Goal: Task Accomplishment & Management: Complete application form

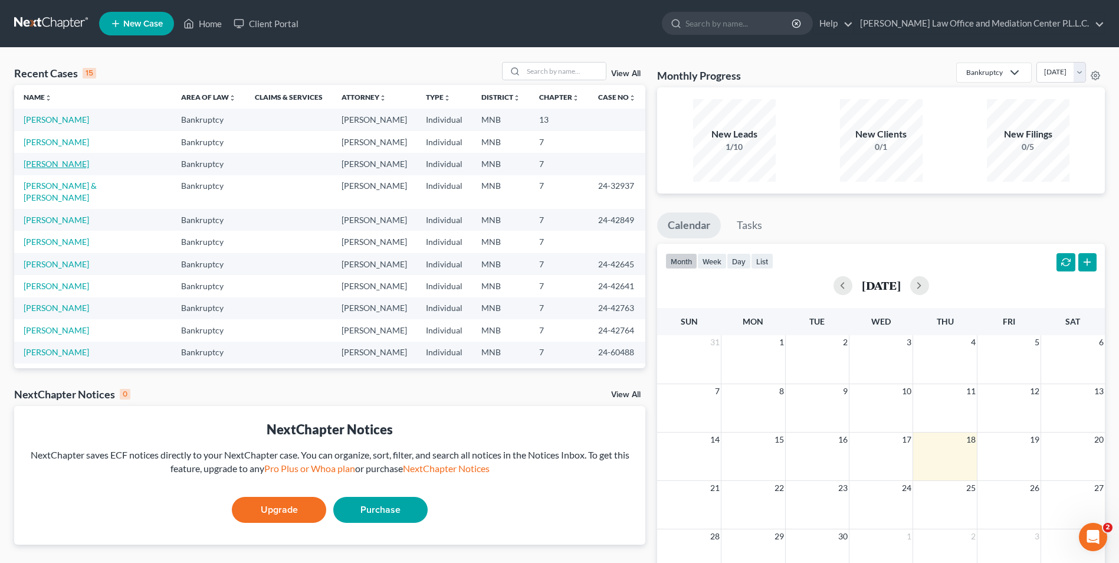
click at [67, 162] on link "[PERSON_NAME]" at bounding box center [56, 164] width 65 height 10
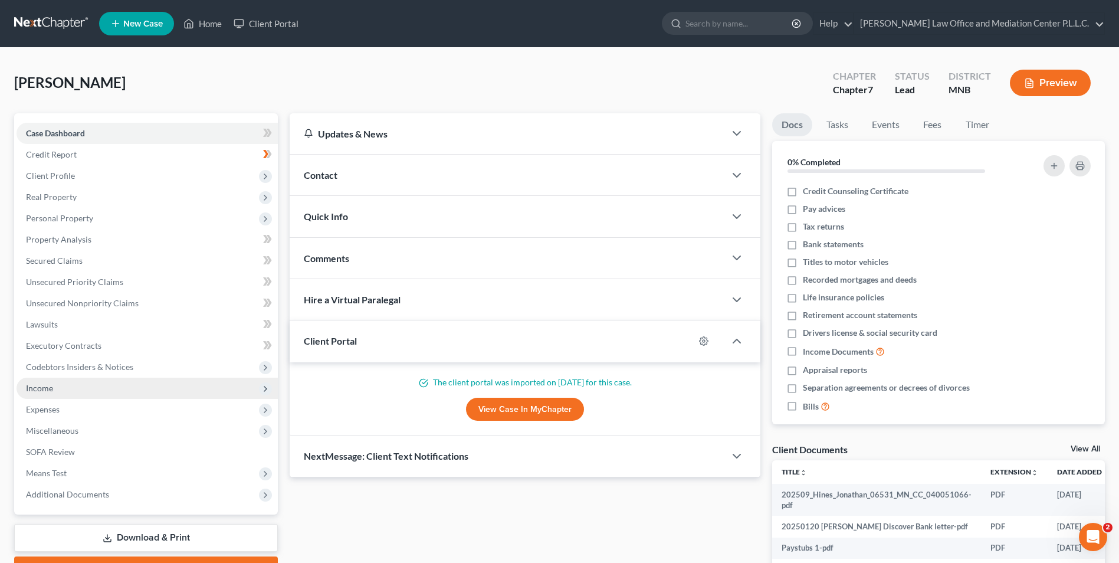
click at [65, 387] on span "Income" at bounding box center [147, 387] width 261 height 21
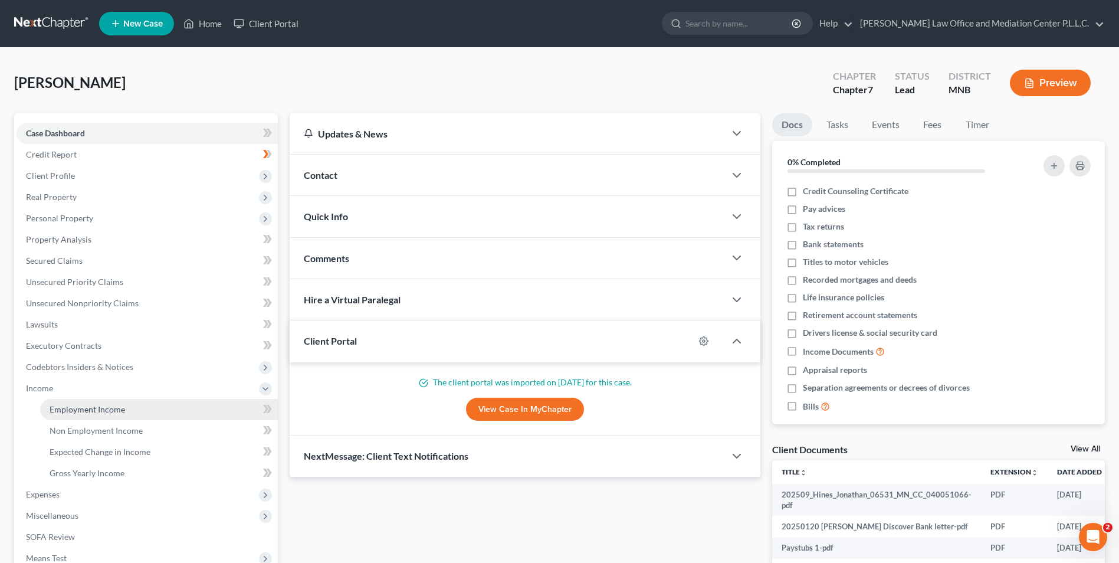
click at [68, 406] on span "Employment Income" at bounding box center [87, 409] width 75 height 10
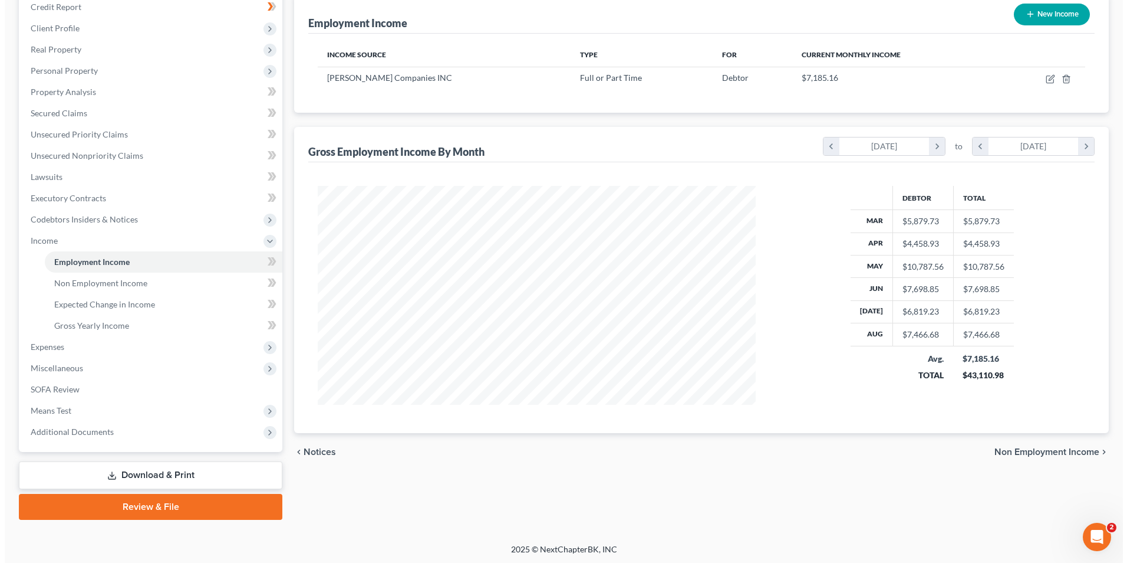
scroll to position [149, 0]
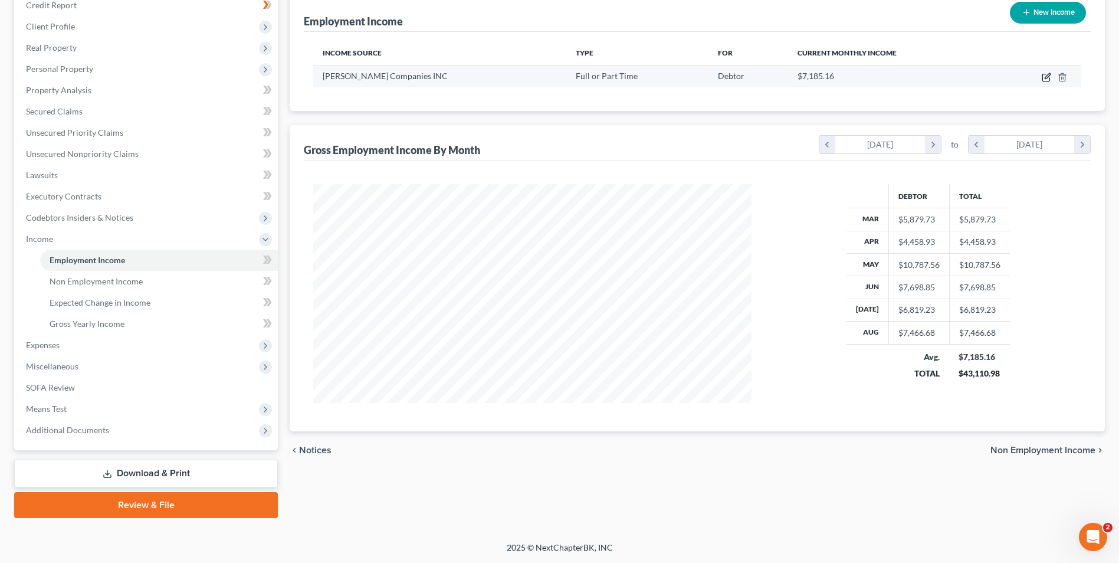
click at [1044, 75] on icon "button" at bounding box center [1045, 77] width 9 height 9
select select "0"
select select "24"
select select "2"
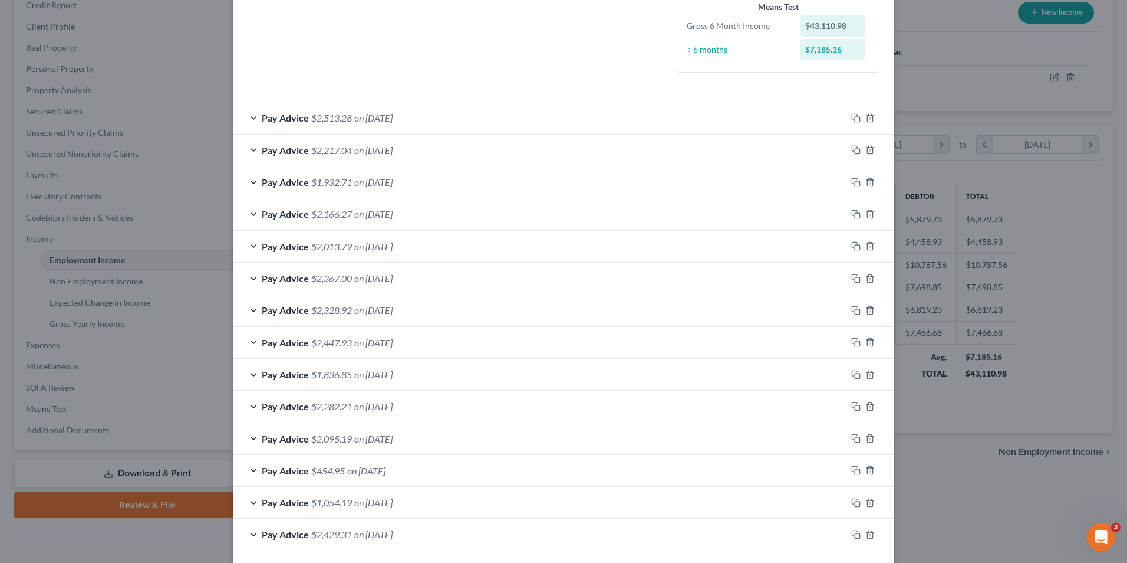
scroll to position [349, 0]
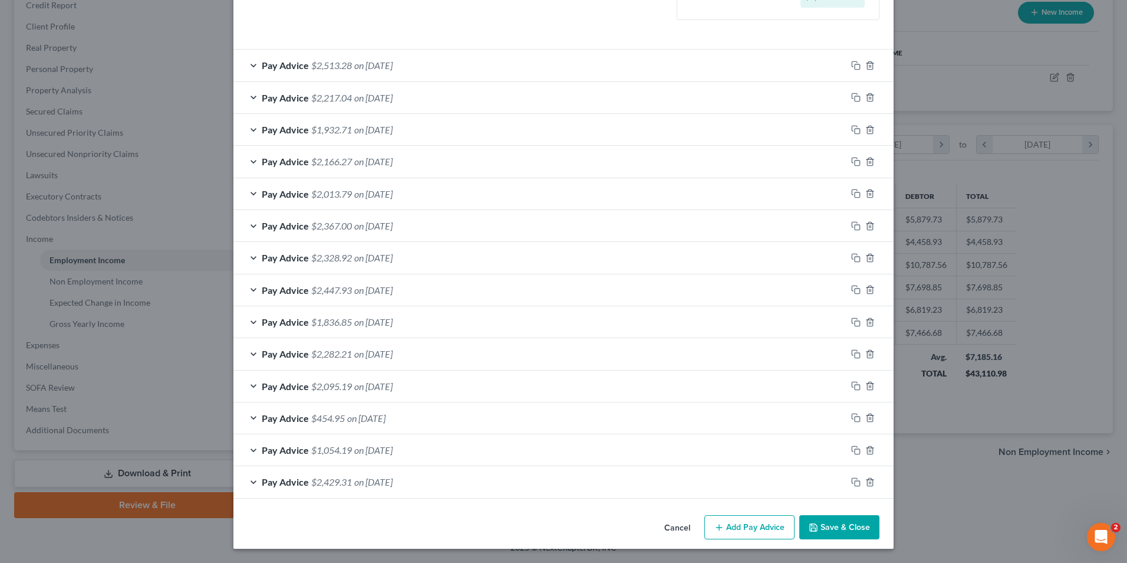
click at [761, 525] on button "Add Pay Advice" at bounding box center [750, 527] width 90 height 25
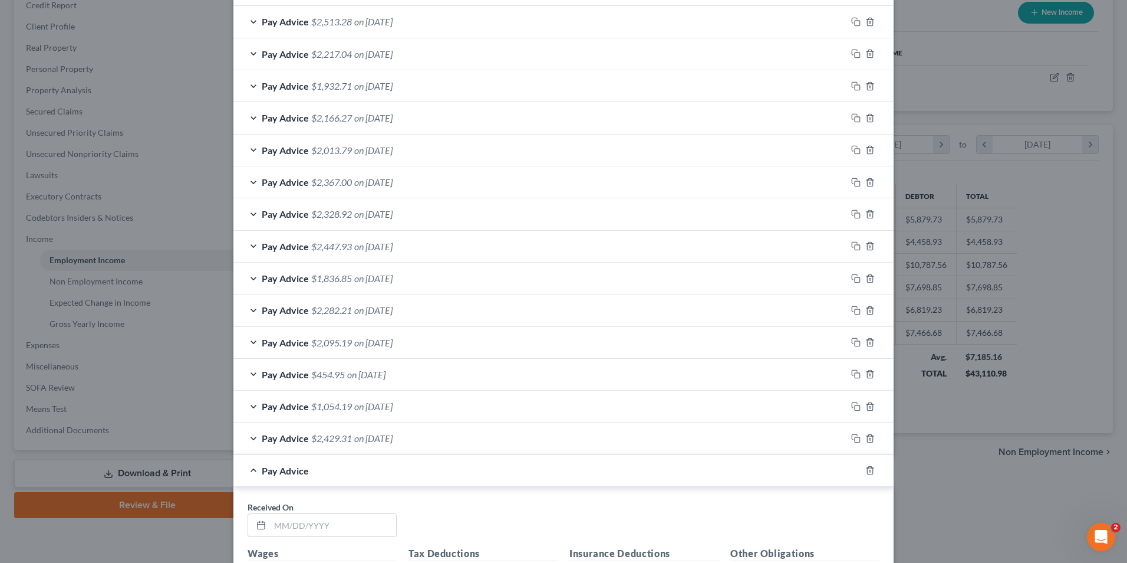
scroll to position [644, 0]
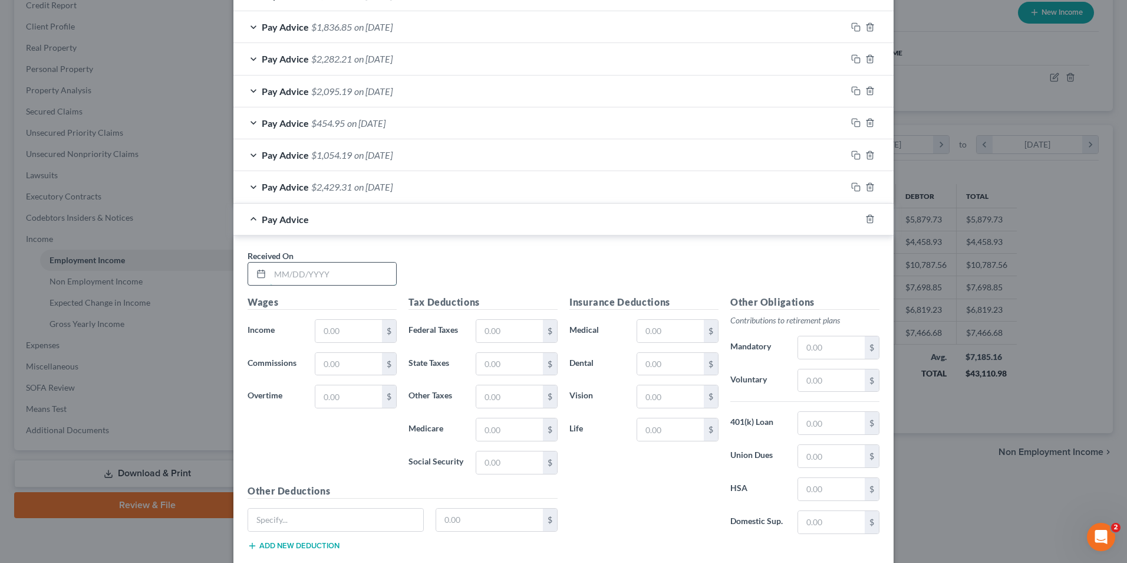
click at [285, 279] on input "text" at bounding box center [333, 273] width 126 height 22
type input "[DATE]"
click at [341, 336] on input "text" at bounding box center [348, 331] width 67 height 22
type input "2,480.00"
click at [334, 390] on input "text" at bounding box center [348, 396] width 67 height 22
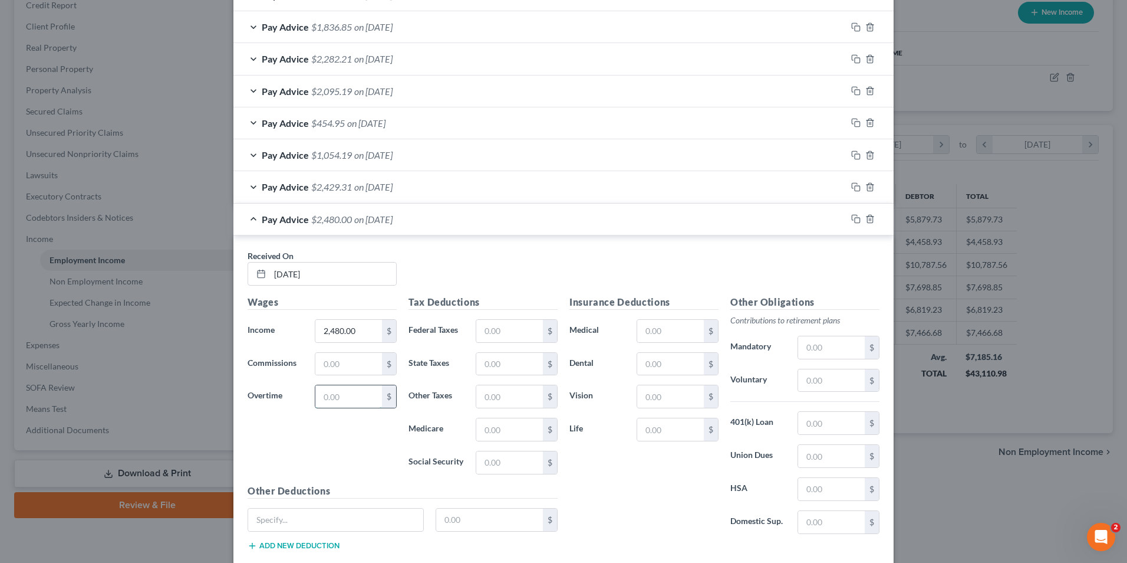
click at [355, 397] on input "text" at bounding box center [348, 396] width 67 height 22
type input "1,249.31"
click at [337, 331] on input "2,480.00" at bounding box center [348, 331] width 67 height 22
type input "2,728.00"
click at [327, 453] on div "Wages Income * 2,728.00 $ Commissions $ Overtime 1,249.31 $" at bounding box center [322, 389] width 161 height 189
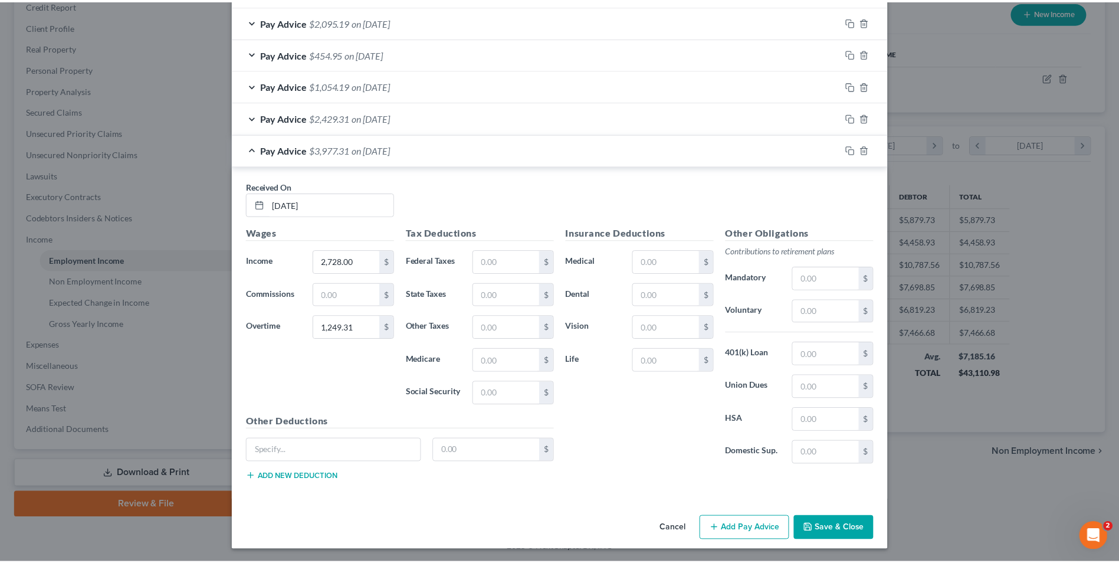
scroll to position [715, 0]
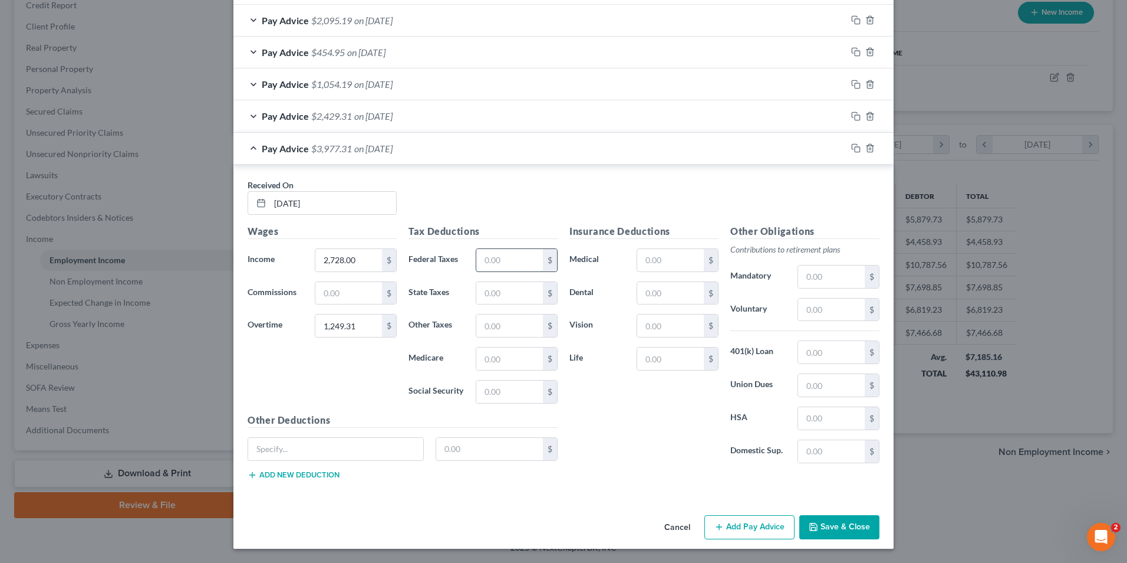
click at [506, 257] on input "text" at bounding box center [509, 260] width 67 height 22
type input "492.18"
type input "222.00"
type input "57.16"
type input "244.40"
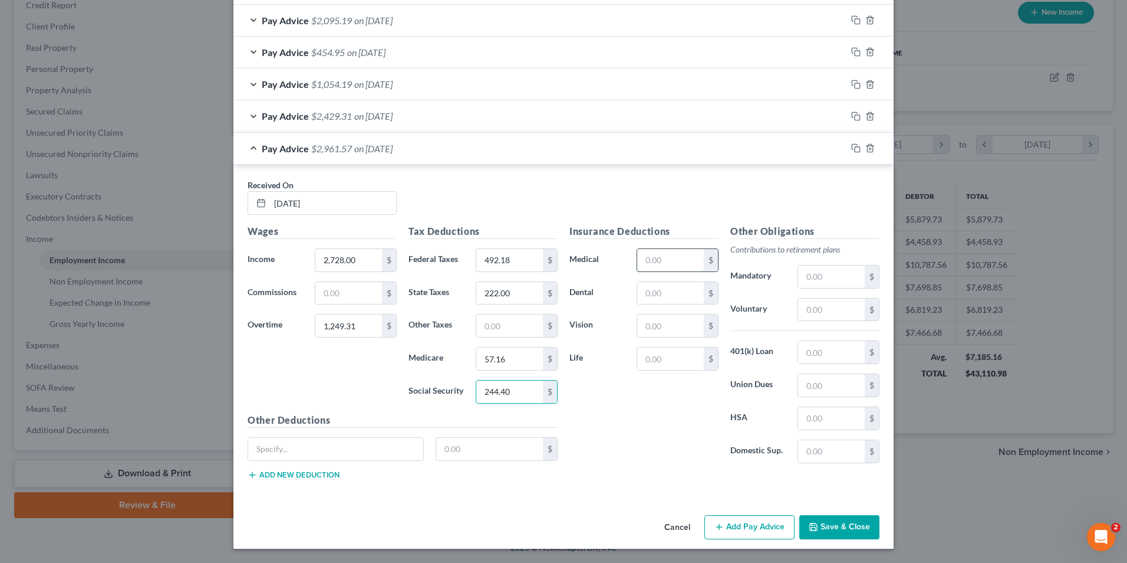
click at [660, 254] on input "text" at bounding box center [670, 260] width 67 height 22
type input "35.42"
type input "11.08"
type input "238.64"
type input "456.85"
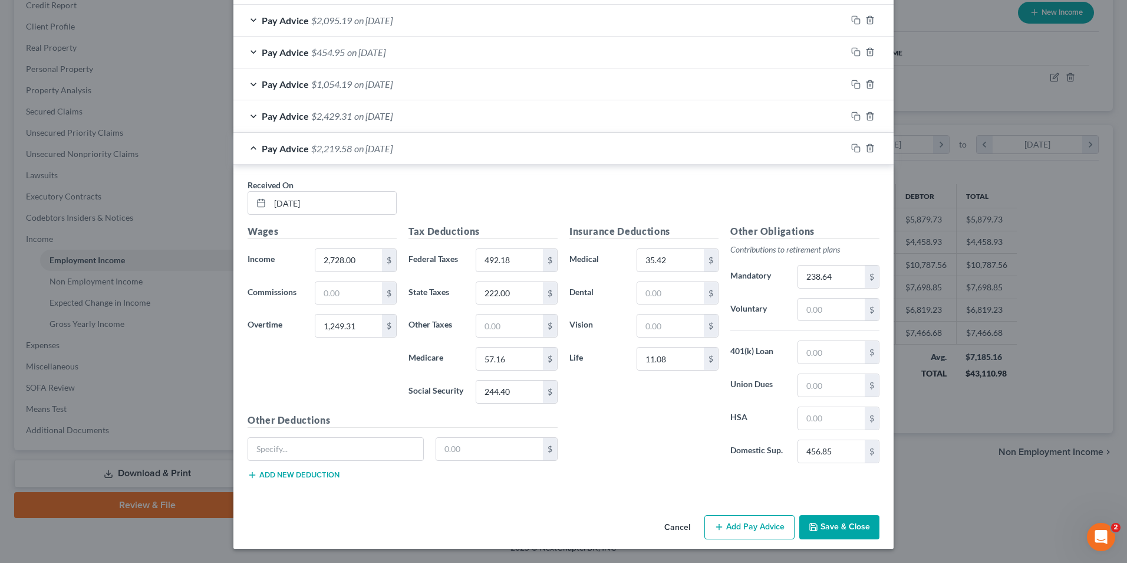
click at [657, 482] on div "Insurance Deductions Medical 35.42 $ Dental $ Vision $ Life 11.08 $ Other Oblig…" at bounding box center [725, 356] width 322 height 265
click at [839, 525] on button "Save & Close" at bounding box center [840, 527] width 80 height 25
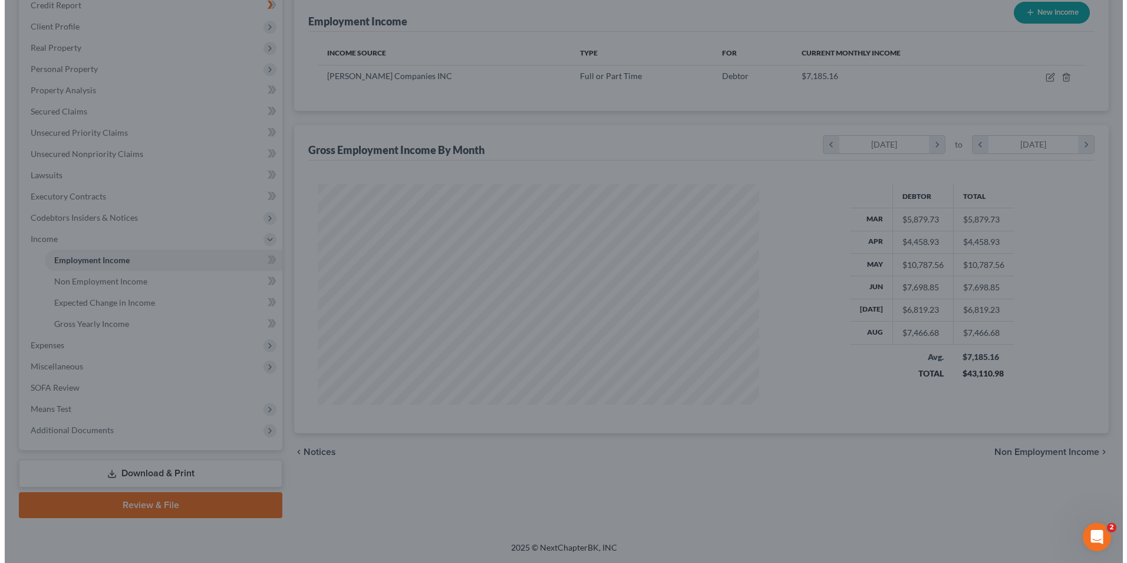
scroll to position [589467, 589224]
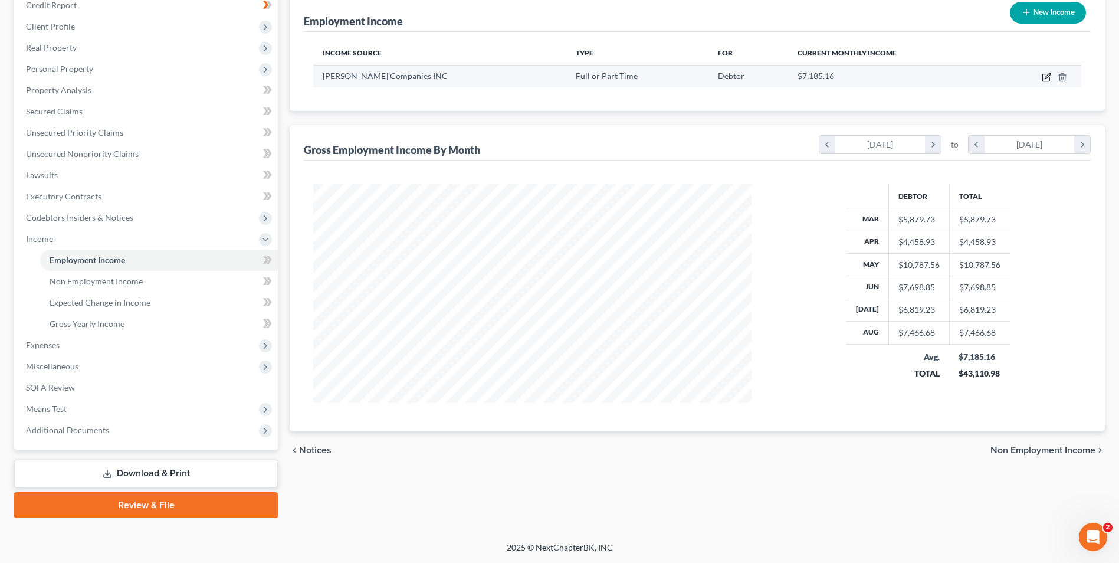
click at [1046, 78] on icon "button" at bounding box center [1046, 75] width 5 height 5
select select "0"
select select "24"
select select "2"
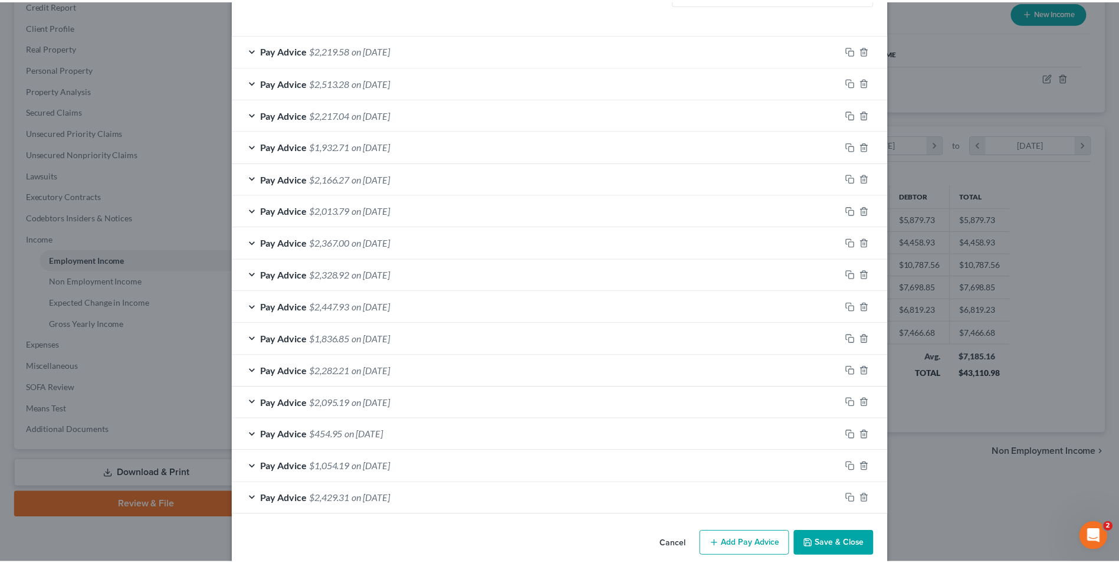
scroll to position [382, 0]
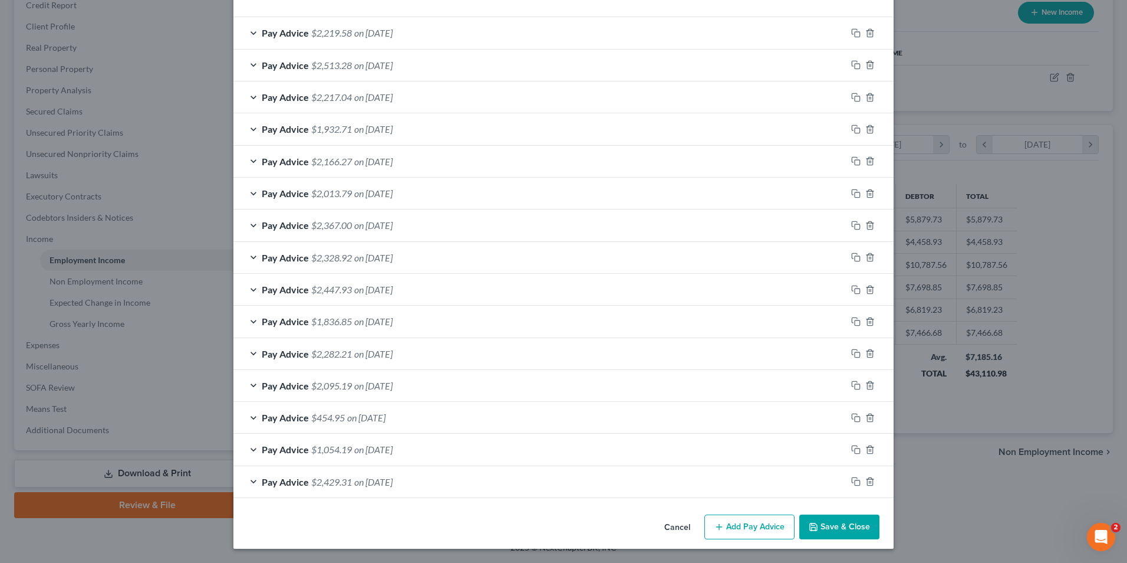
click at [846, 524] on button "Save & Close" at bounding box center [840, 526] width 80 height 25
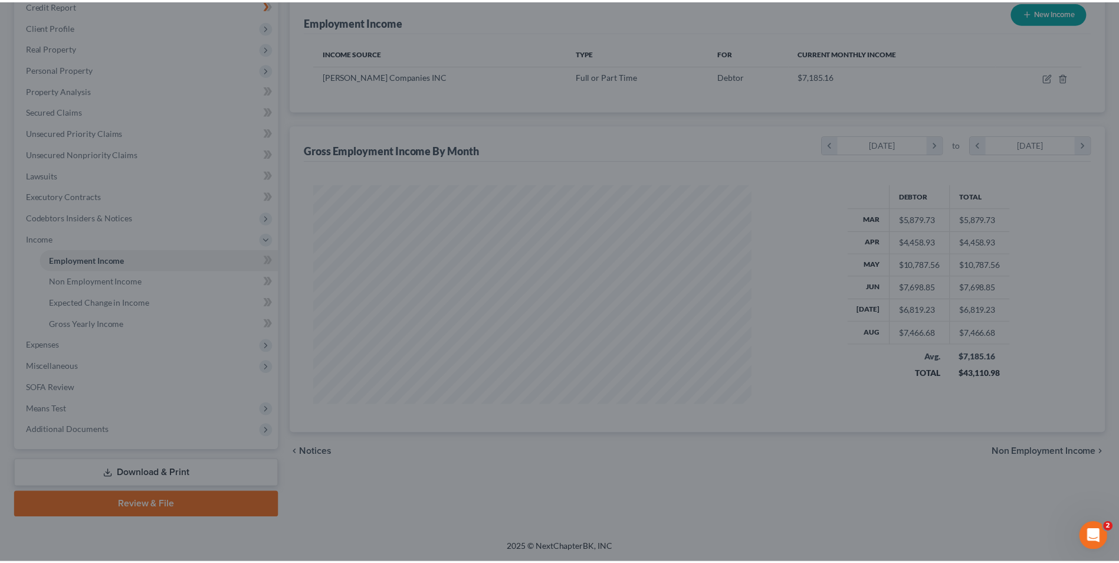
scroll to position [589467, 589224]
